Goal: Download file/media

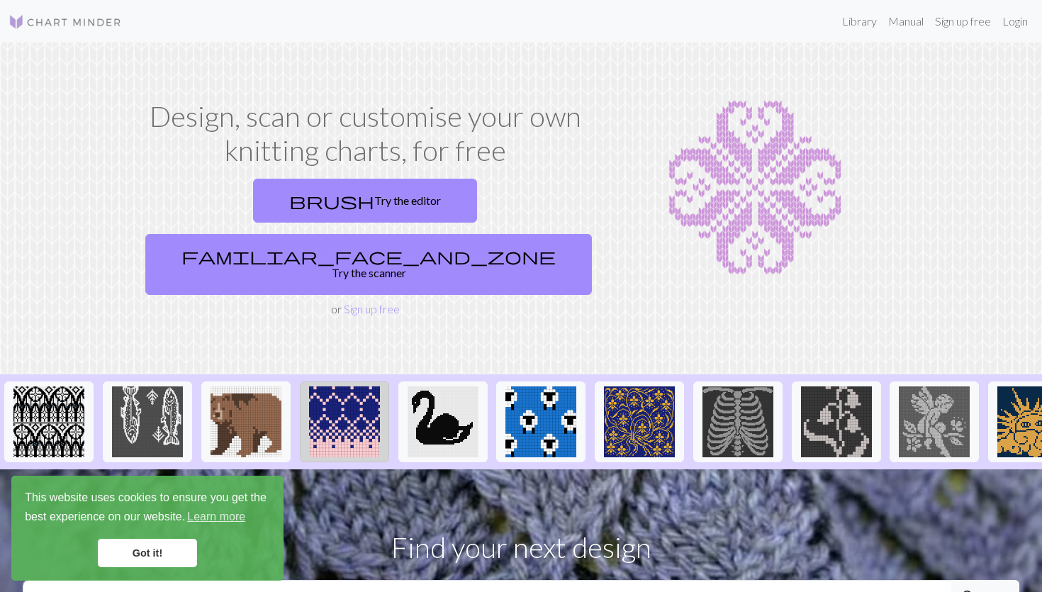
click at [350, 386] on img at bounding box center [344, 421] width 71 height 71
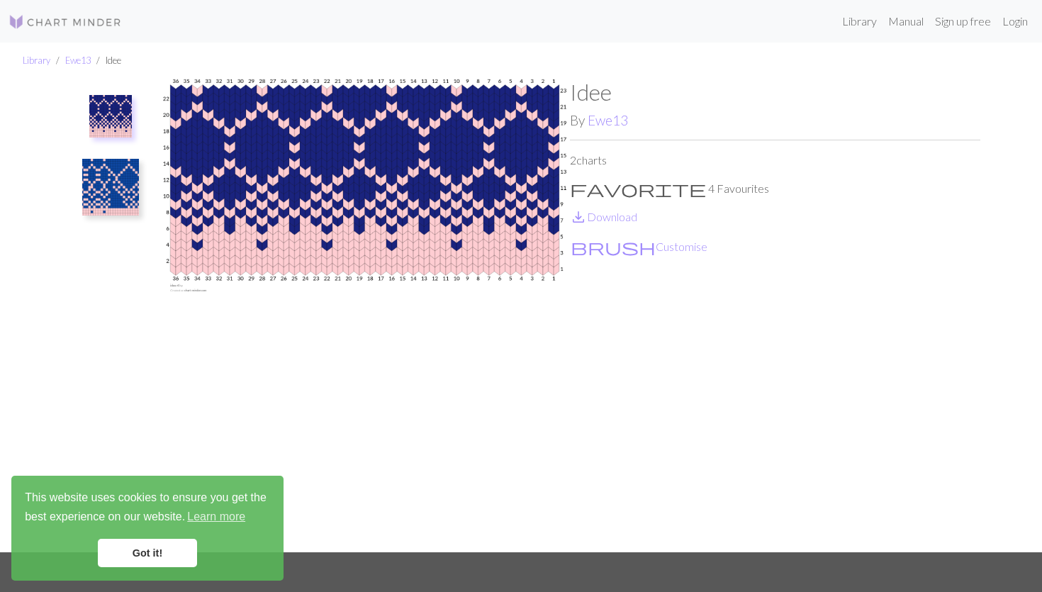
click at [47, 22] on img at bounding box center [65, 21] width 113 height 17
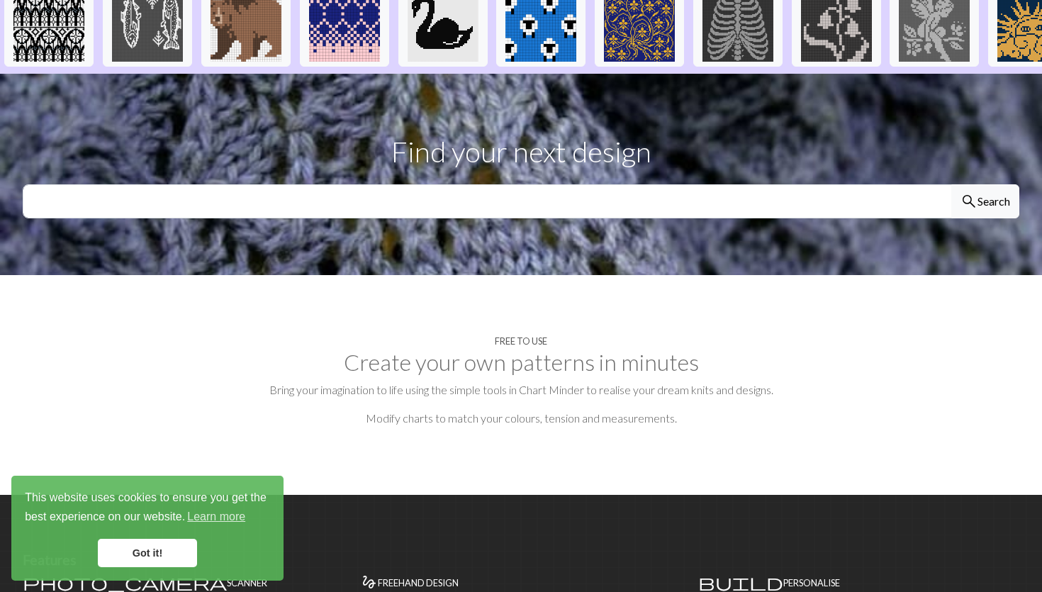
scroll to position [393, 0]
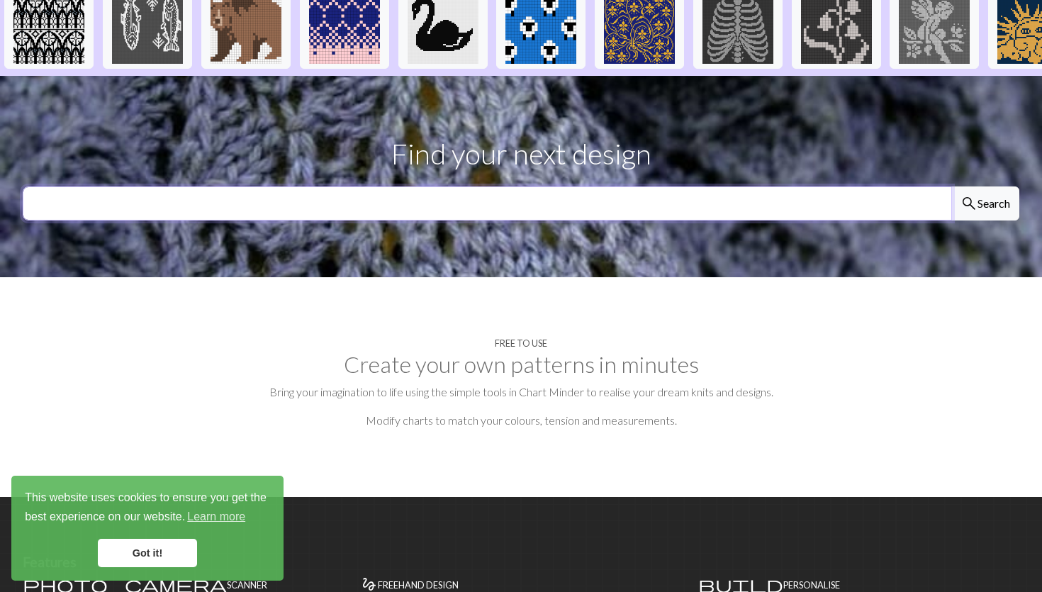
click at [302, 186] on input "text" at bounding box center [487, 203] width 929 height 34
type input "g"
type input "heart"
click at [951, 186] on button "search Search" at bounding box center [985, 203] width 68 height 34
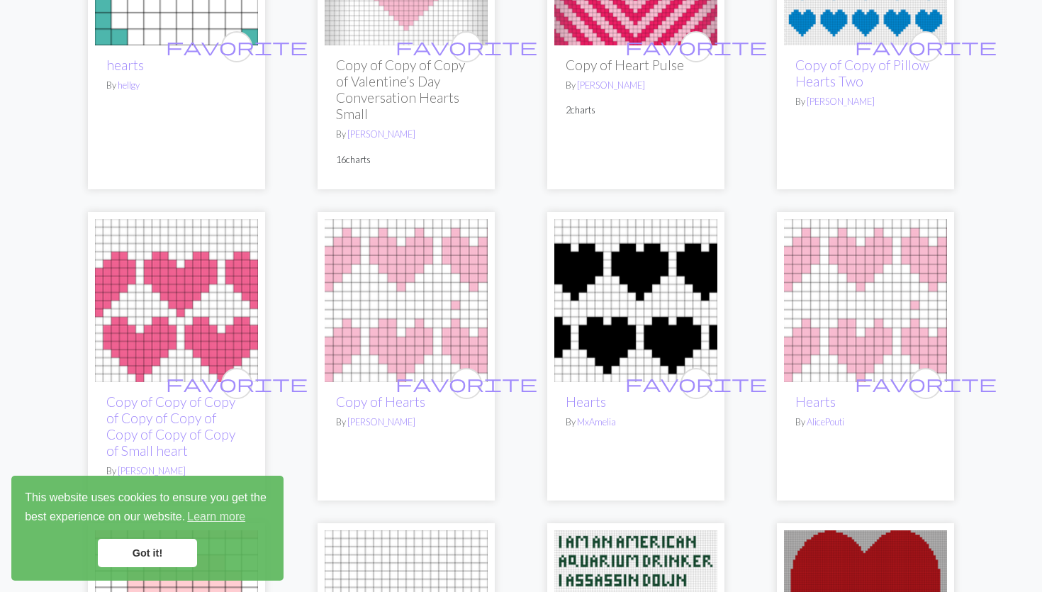
scroll to position [1913, 0]
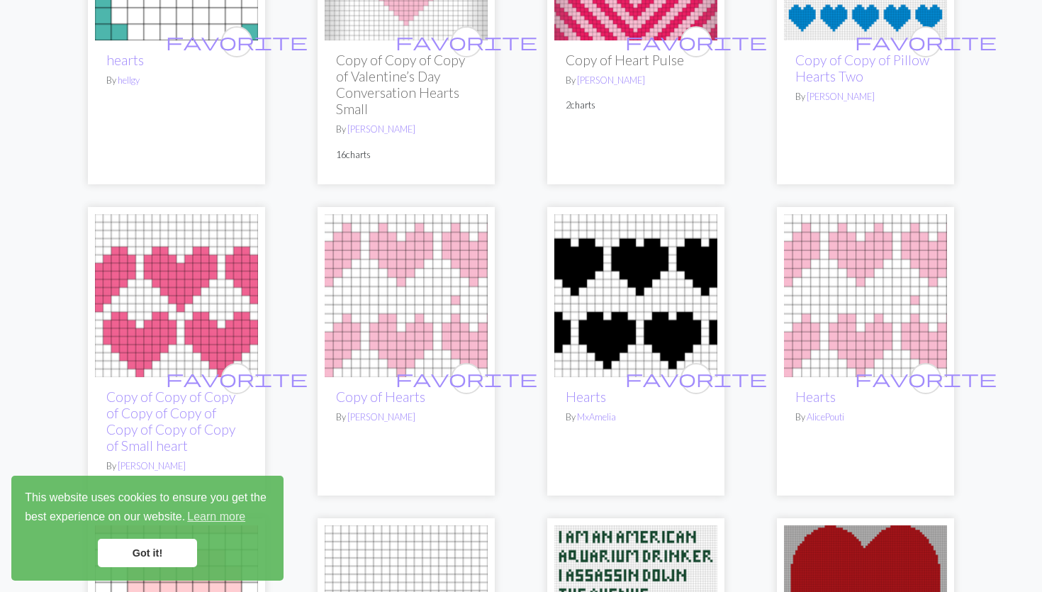
click at [165, 265] on img at bounding box center [176, 295] width 163 height 163
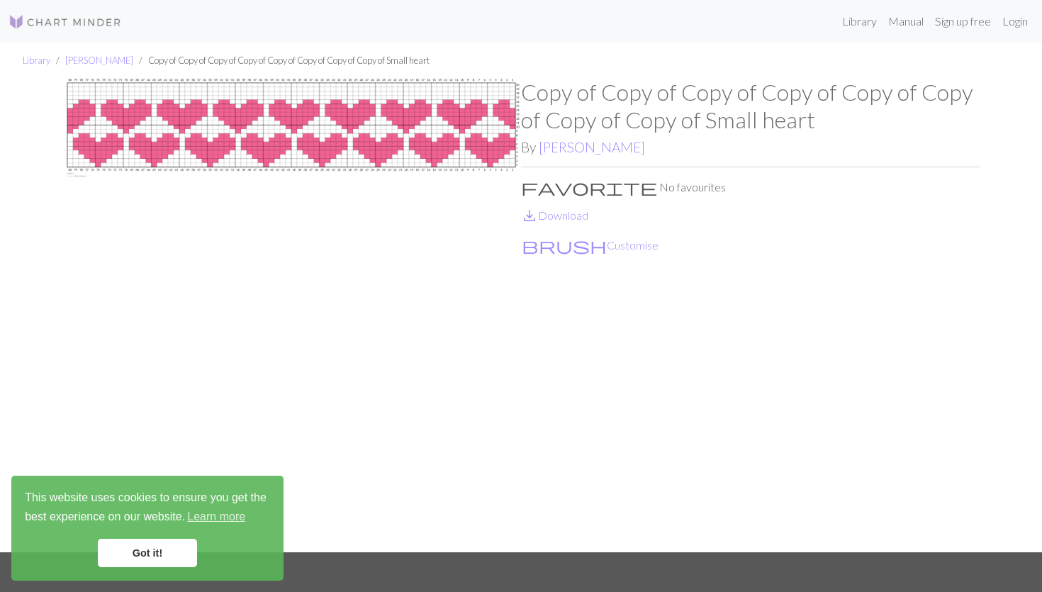
click at [124, 546] on link "Got it!" at bounding box center [147, 553] width 99 height 28
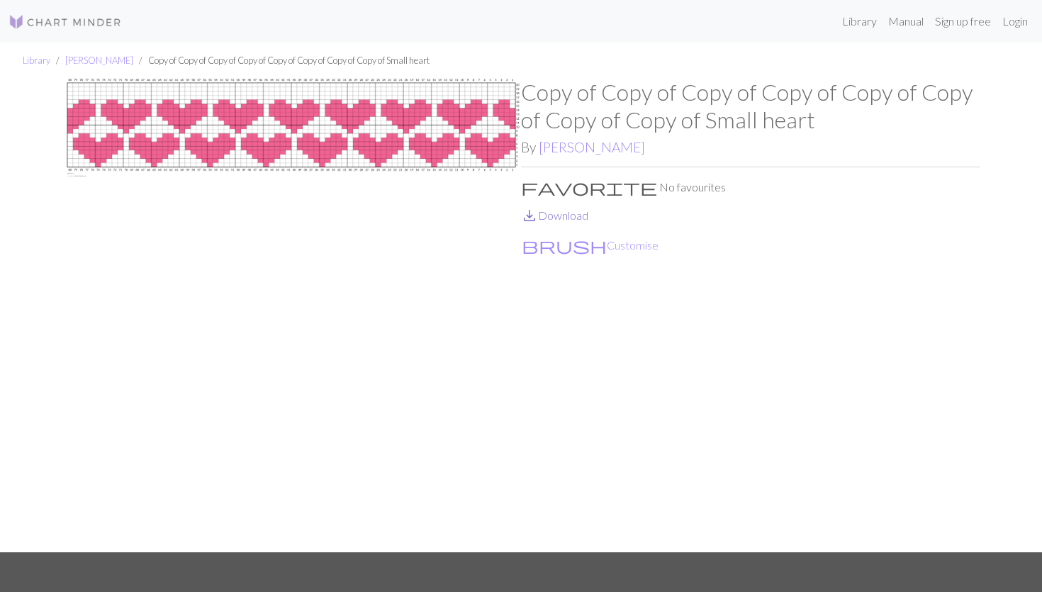
click at [564, 216] on link "save_alt Download" at bounding box center [554, 214] width 67 height 13
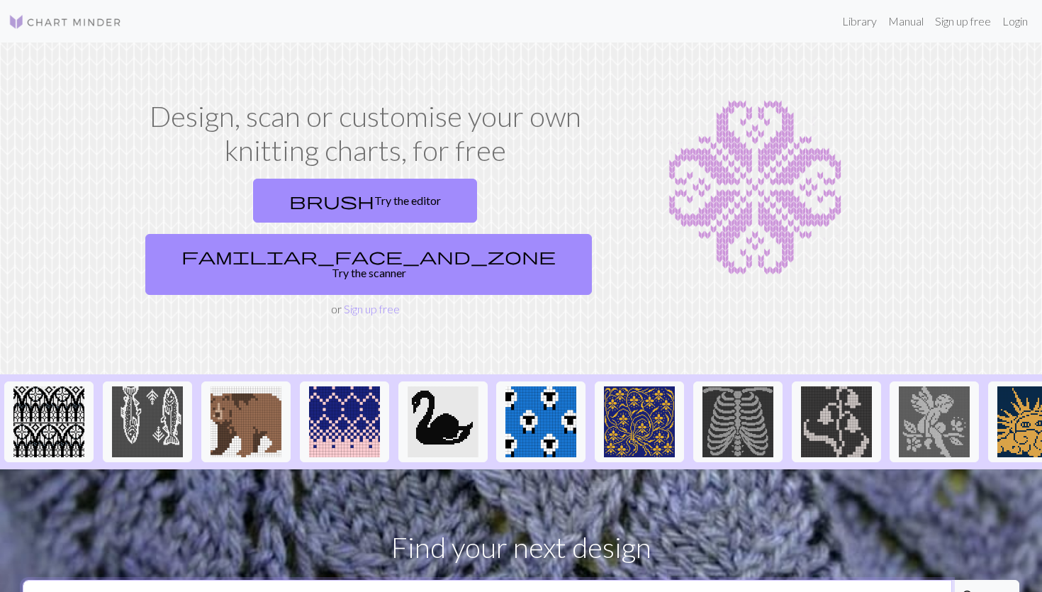
click at [524, 580] on input "text" at bounding box center [487, 597] width 929 height 34
type input "heart"
click at [951, 580] on button "search Search" at bounding box center [985, 597] width 68 height 34
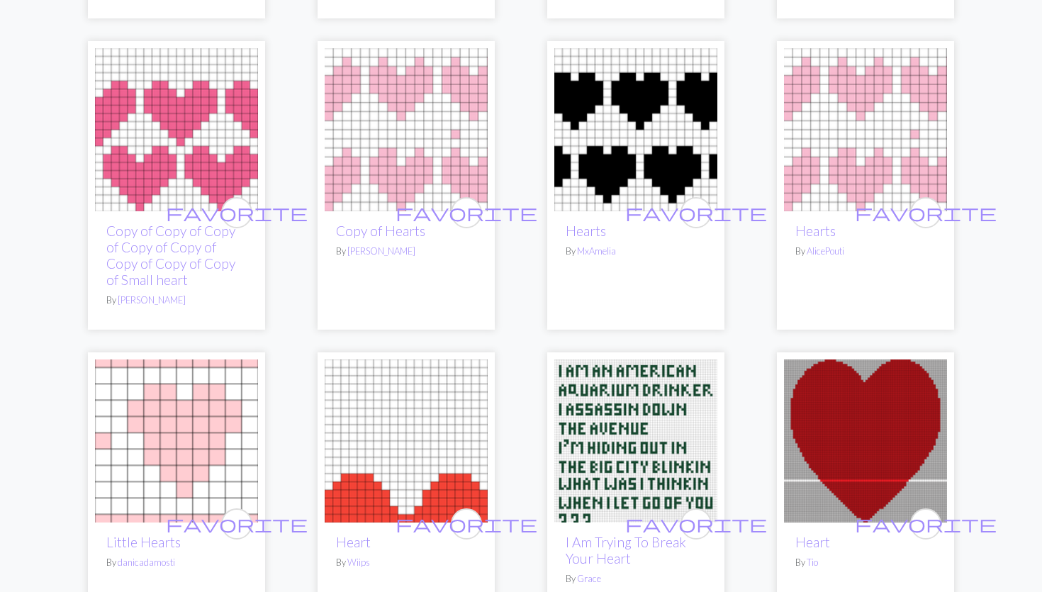
scroll to position [2084, 0]
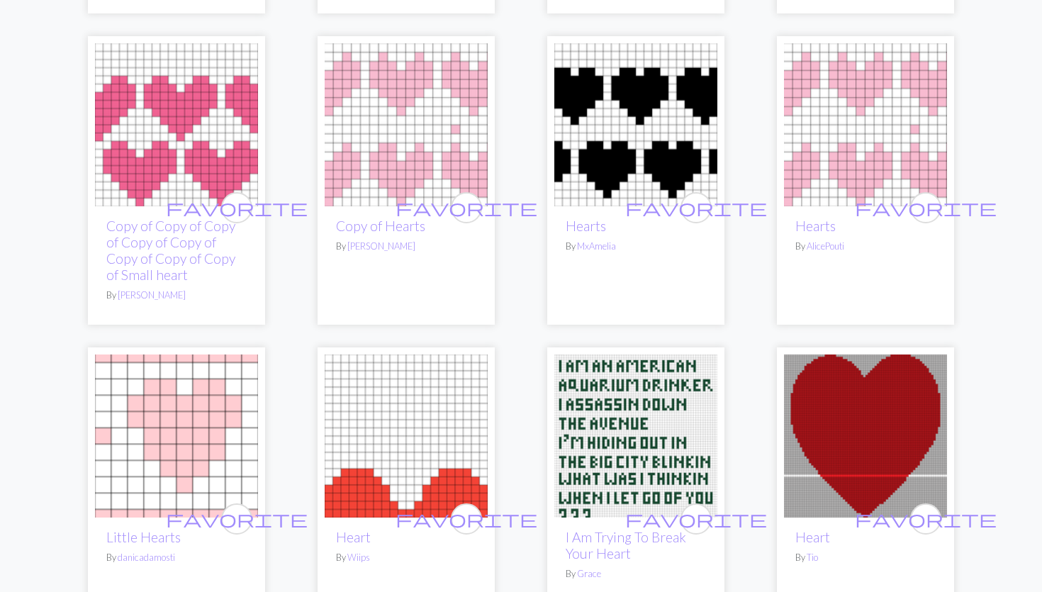
click at [193, 94] on img at bounding box center [176, 124] width 163 height 163
